Goal: Information Seeking & Learning: Understand process/instructions

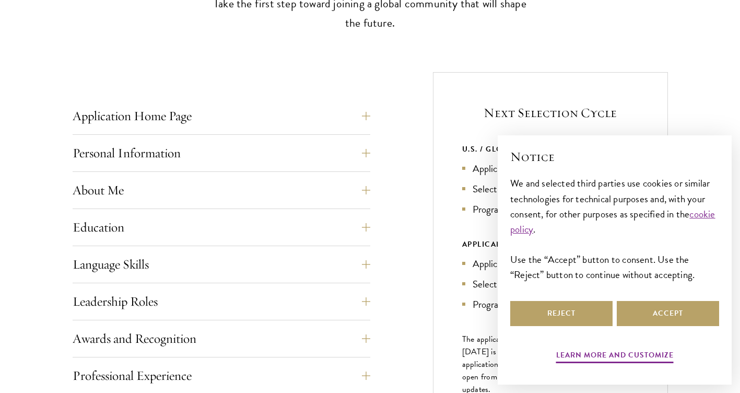
scroll to position [350, 0]
click at [372, 112] on button "Application Home Page" at bounding box center [229, 115] width 298 height 25
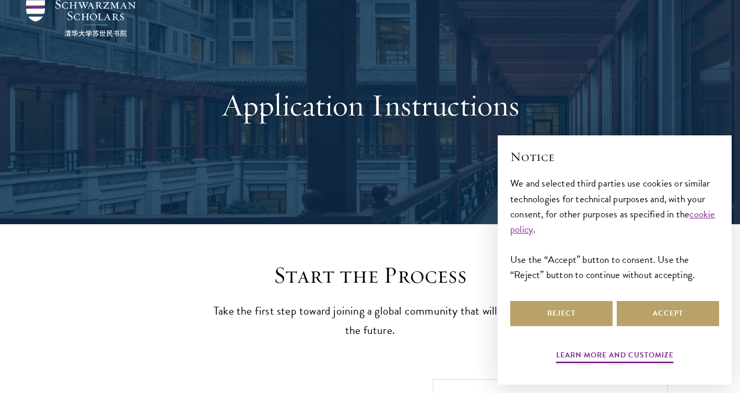
scroll to position [0, 0]
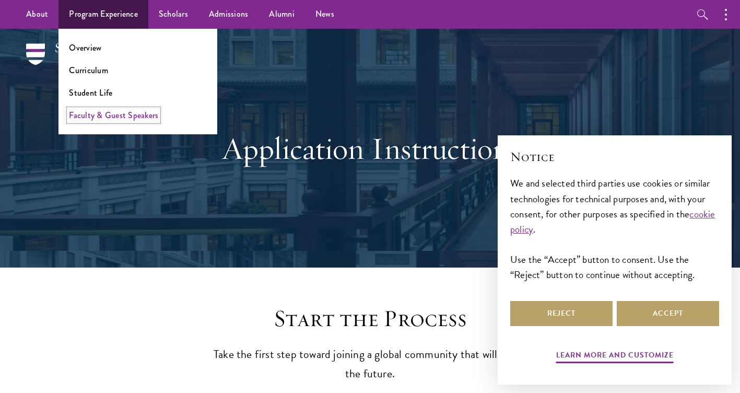
click at [94, 112] on link "Faculty & Guest Speakers" at bounding box center [113, 115] width 89 height 12
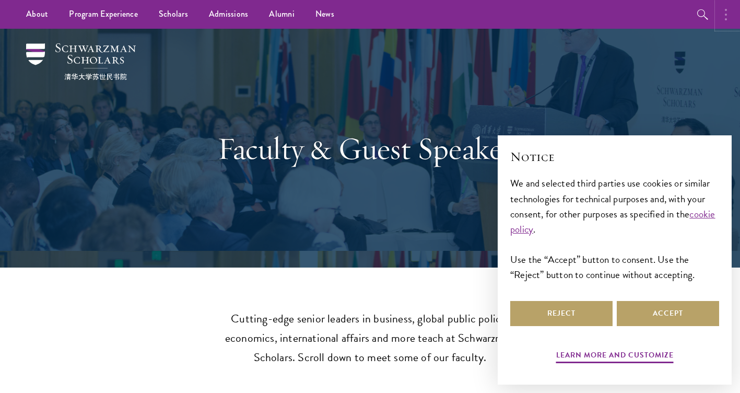
click at [720, 18] on button "button" at bounding box center [728, 14] width 23 height 29
click at [608, 27] on button "button" at bounding box center [615, 14] width 23 height 29
click at [647, 318] on button "Accept" at bounding box center [667, 313] width 102 height 25
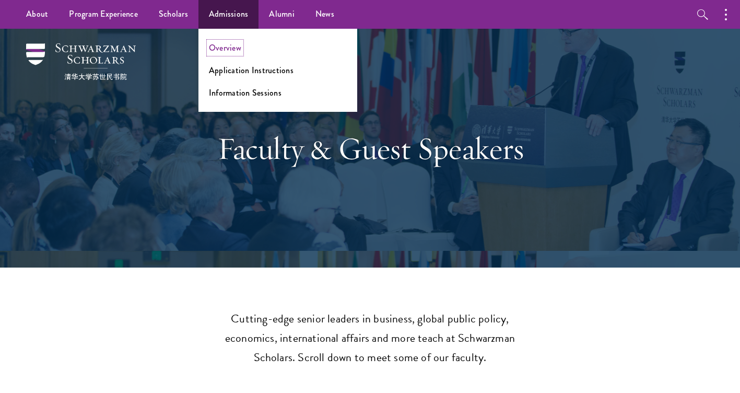
click at [226, 49] on link "Overview" at bounding box center [225, 48] width 32 height 12
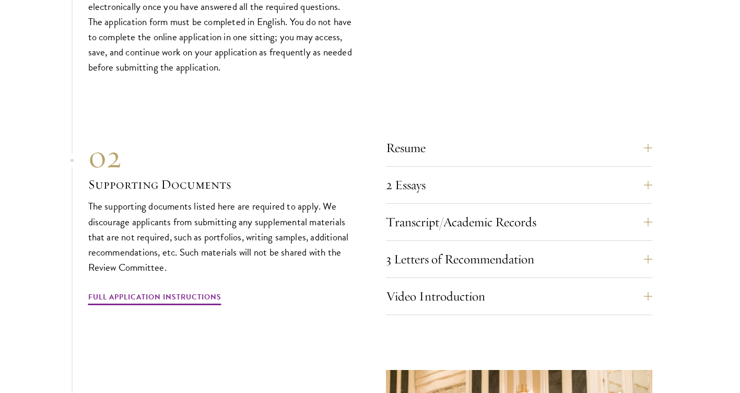
scroll to position [3232, 0]
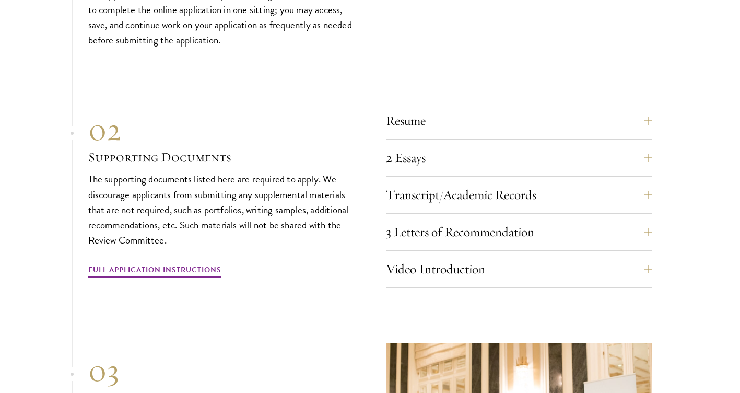
drag, startPoint x: 0, startPoint y: 0, endPoint x: 396, endPoint y: 42, distance: 397.9
click at [396, 42] on div "01 Online Application 01 Online Application The application must be completed o…" at bounding box center [370, 219] width 564 height 646
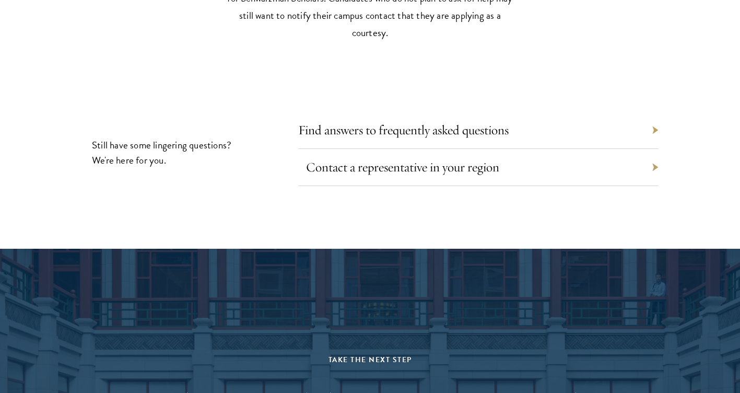
scroll to position [4700, 0]
